Goal: Task Accomplishment & Management: Manage account settings

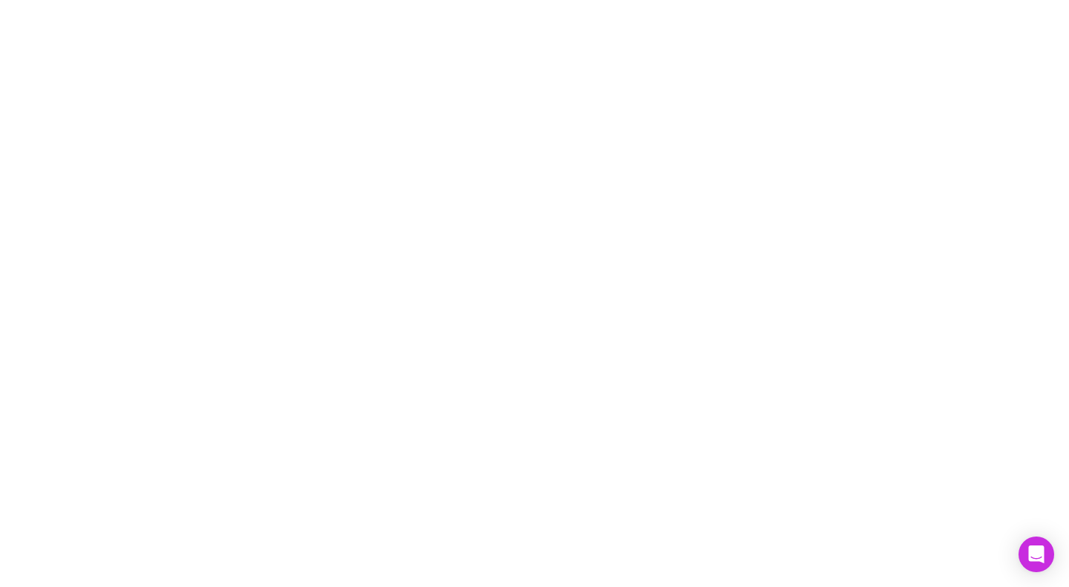
click at [360, 71] on div at bounding box center [534, 293] width 1069 height 587
